Goal: Task Accomplishment & Management: Manage account settings

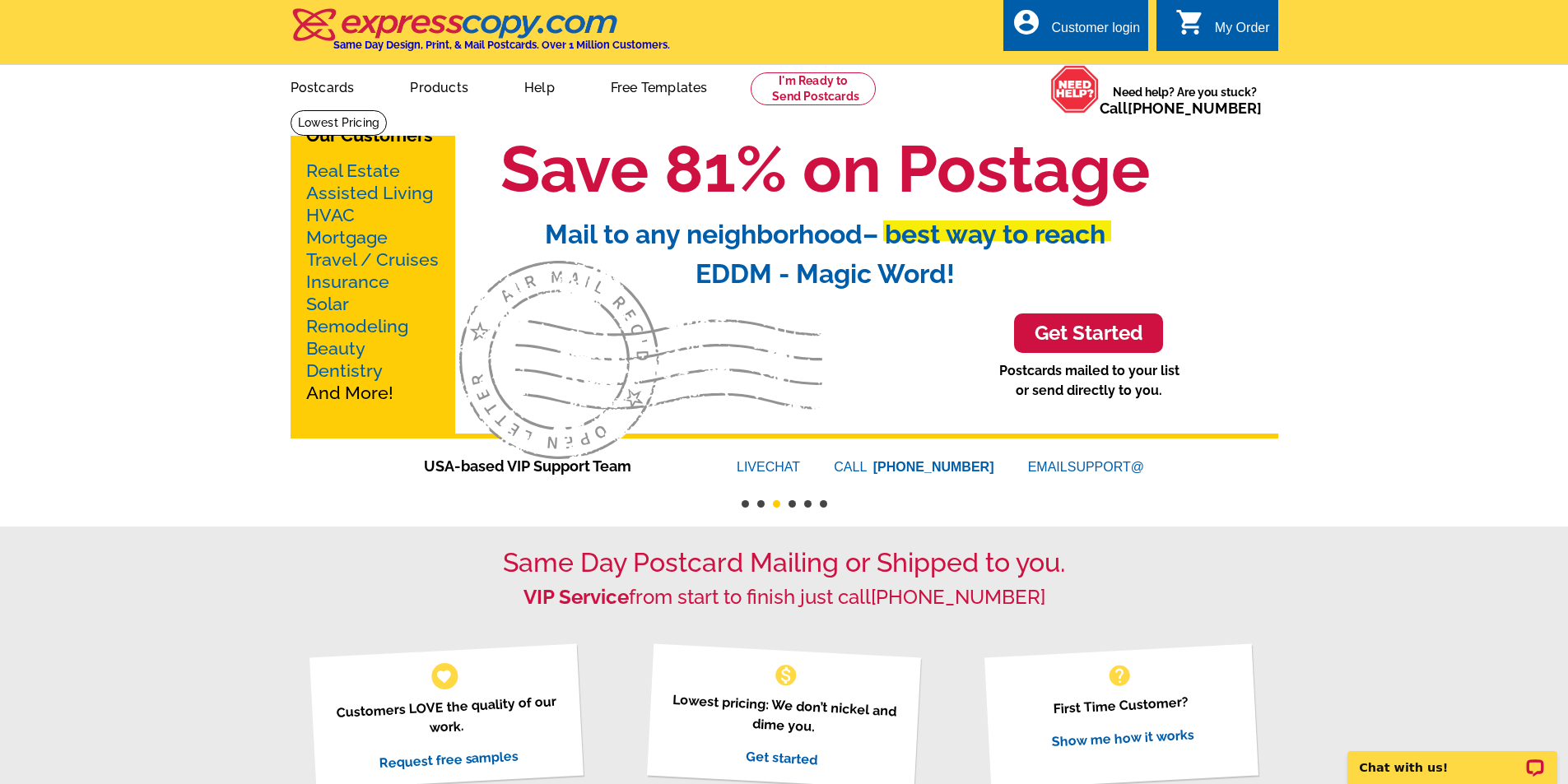
click at [1106, 32] on div "Customer login" at bounding box center [1095, 32] width 89 height 23
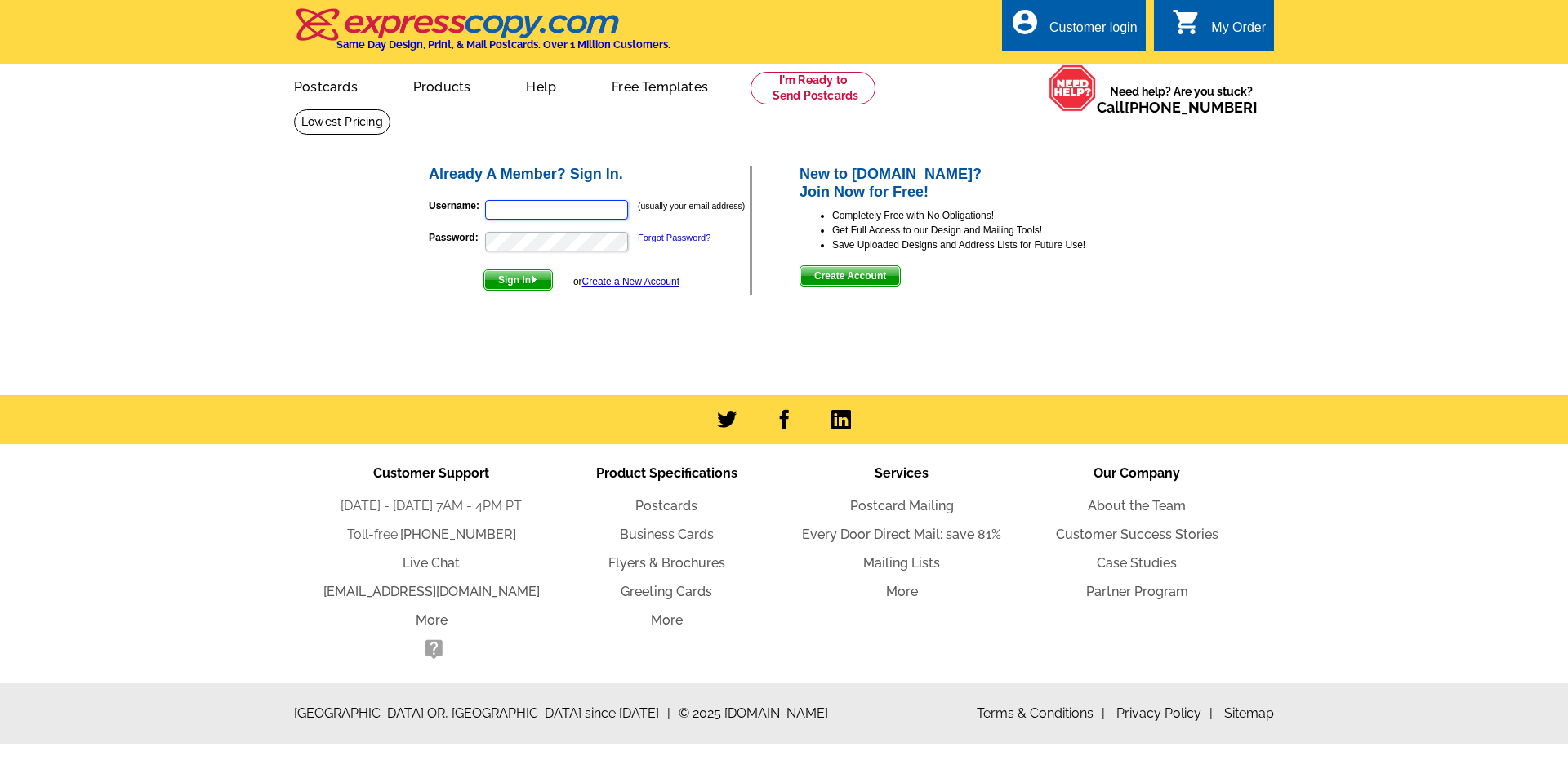
click at [540, 210] on input "Username:" at bounding box center [556, 210] width 143 height 20
type input "Nicolemurray022476@gmail.com"
click at [483, 270] on button "Sign In" at bounding box center [518, 280] width 69 height 22
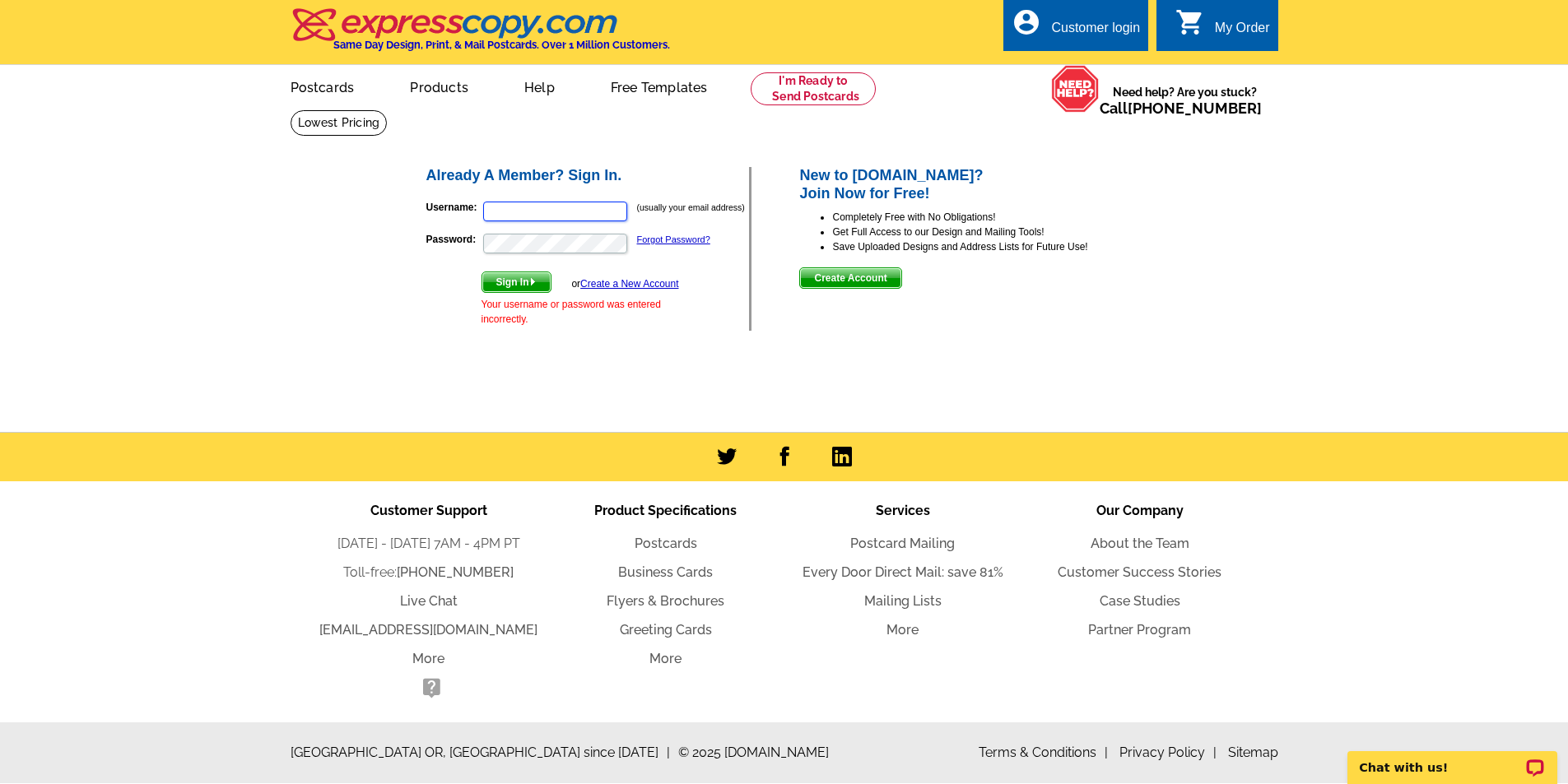
click at [561, 210] on input "Username:" at bounding box center [555, 211] width 144 height 20
type input "Nicolemurray022476@gmail.com"
click at [481, 272] on button "Sign In" at bounding box center [516, 282] width 70 height 22
click at [552, 217] on input "Username:" at bounding box center [555, 211] width 144 height 20
type input "nicolemurray76@yahoo.com"
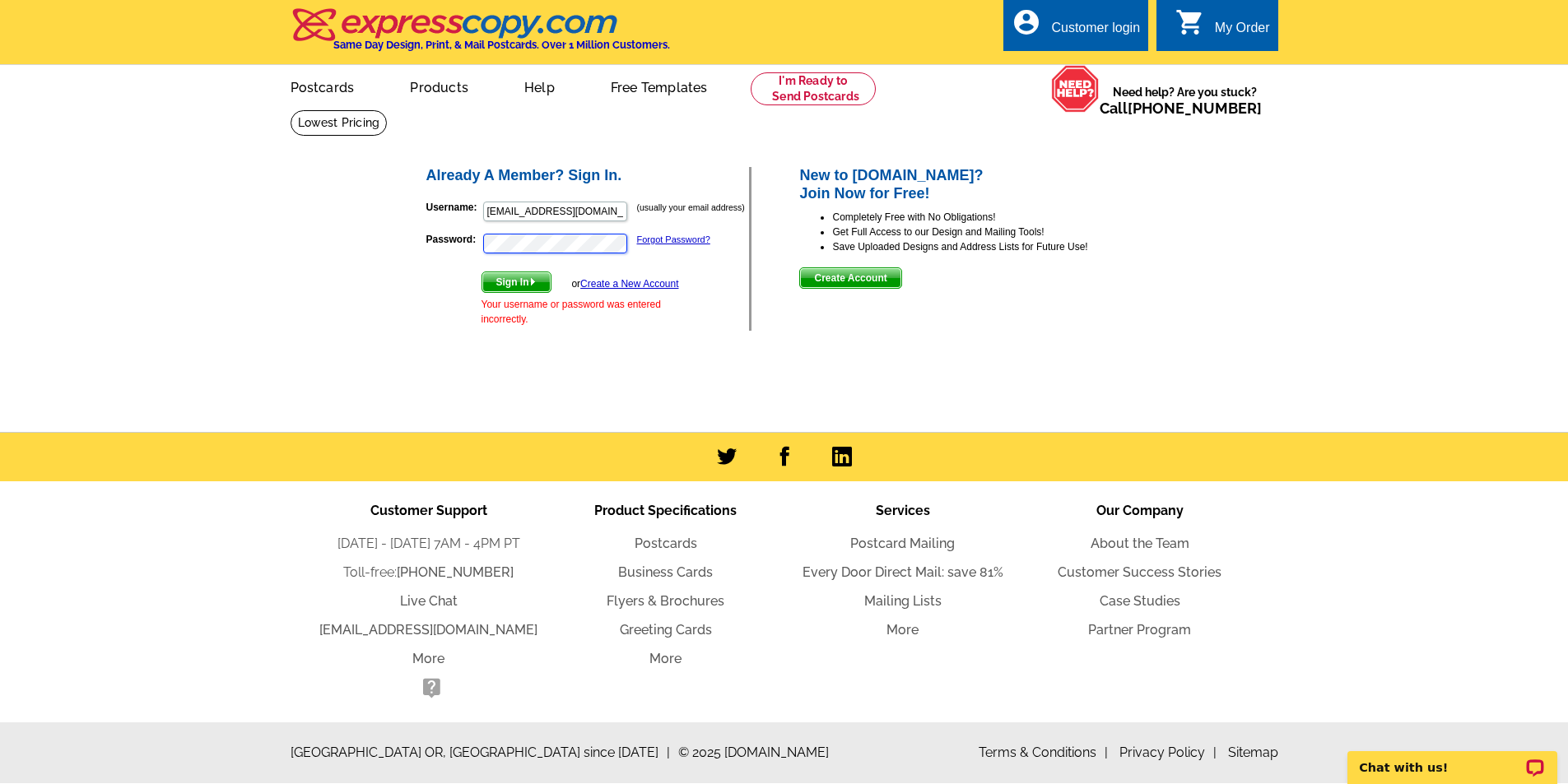
click at [481, 272] on button "Sign In" at bounding box center [516, 282] width 70 height 22
